Goal: Leave review/rating: Share an evaluation or opinion about a product, service, or content

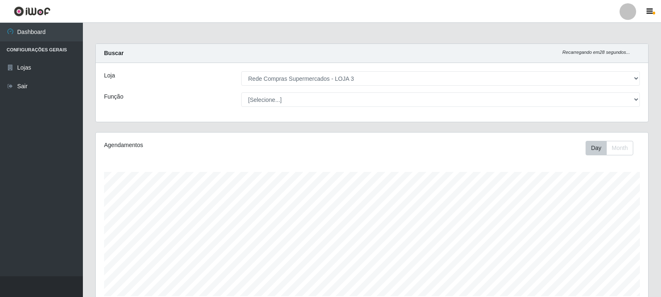
select select "162"
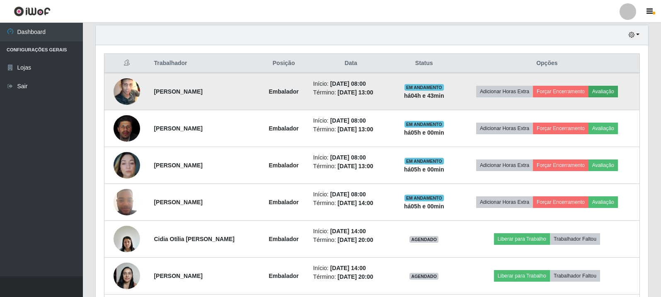
scroll to position [172, 552]
click at [615, 91] on button "Avaliação" at bounding box center [602, 92] width 29 height 12
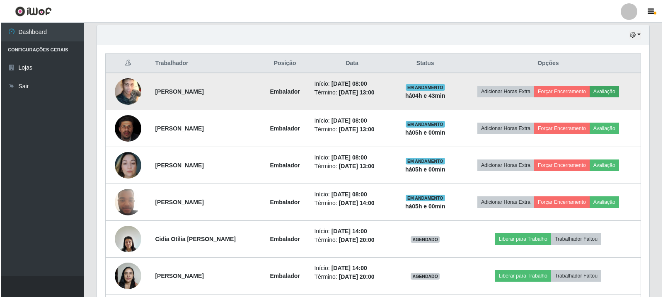
scroll to position [172, 548]
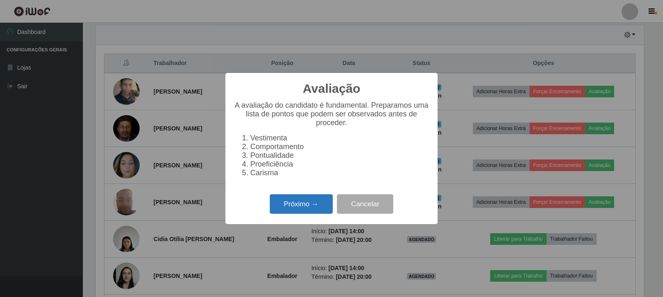
click at [318, 204] on button "Próximo →" at bounding box center [301, 203] width 63 height 19
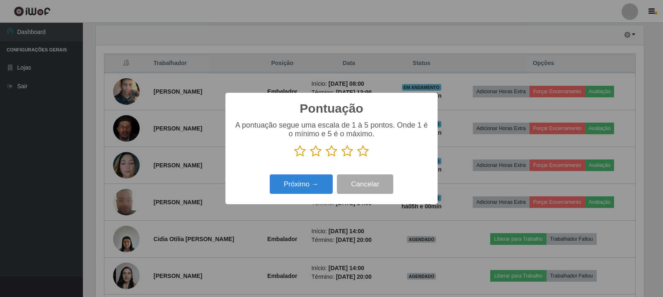
scroll to position [414139, 413763]
click at [297, 153] on icon at bounding box center [300, 151] width 12 height 12
click at [294, 157] on input "radio" at bounding box center [294, 157] width 0 height 0
click at [309, 189] on button "Próximo →" at bounding box center [301, 183] width 63 height 19
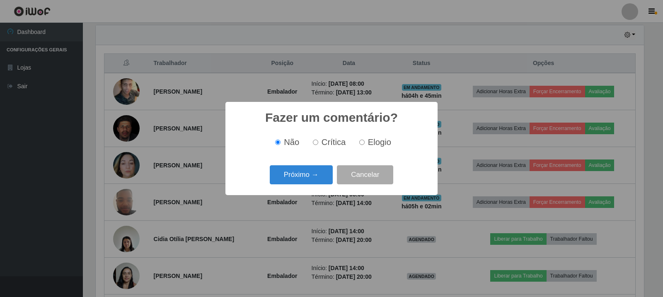
click at [322, 144] on label "Crítica" at bounding box center [327, 143] width 36 height 10
click at [318, 144] on input "Crítica" at bounding box center [315, 142] width 5 height 5
radio input "true"
click at [310, 179] on button "Próximo →" at bounding box center [301, 174] width 63 height 19
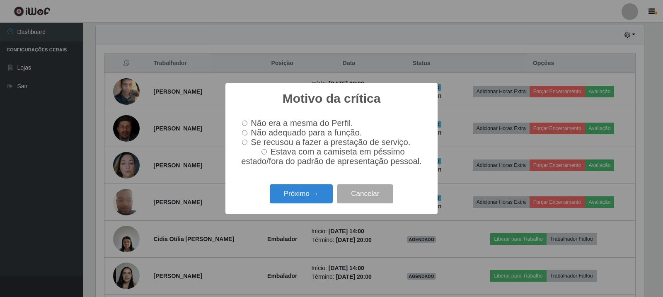
click at [262, 134] on span "Não adequado para a função." at bounding box center [306, 132] width 111 height 9
click at [247, 134] on input "Não adequado para a função." at bounding box center [244, 132] width 5 height 5
radio input "true"
click at [305, 192] on button "Próximo →" at bounding box center [301, 193] width 63 height 19
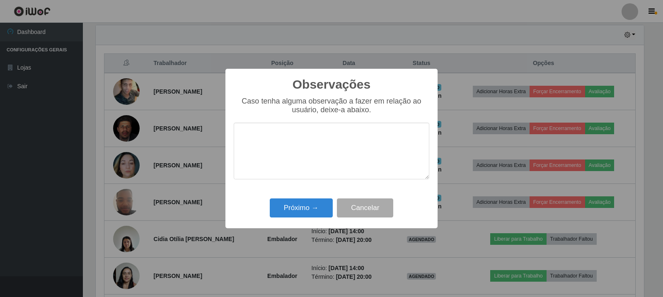
type textarea "i"
click at [355, 209] on button "Cancelar" at bounding box center [365, 207] width 56 height 19
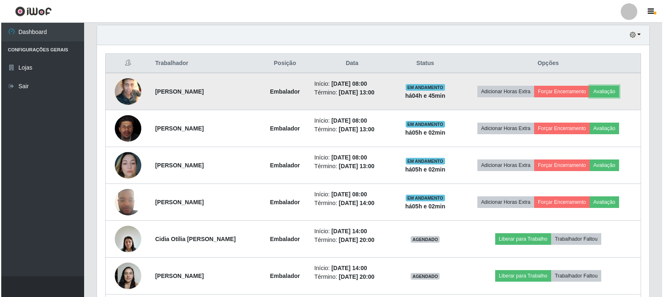
scroll to position [172, 552]
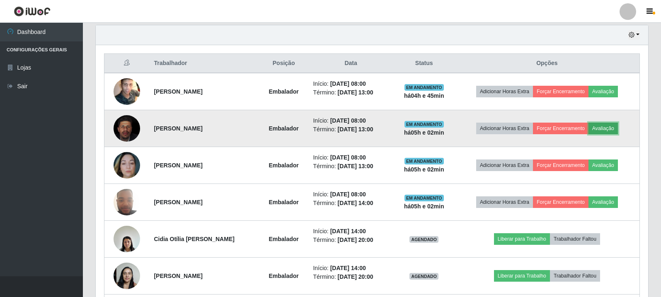
click at [605, 128] on button "Avaliação" at bounding box center [602, 129] width 29 height 12
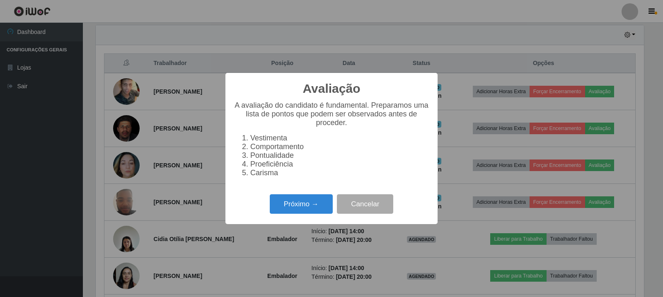
scroll to position [172, 548]
click at [309, 204] on button "Próximo →" at bounding box center [301, 203] width 63 height 19
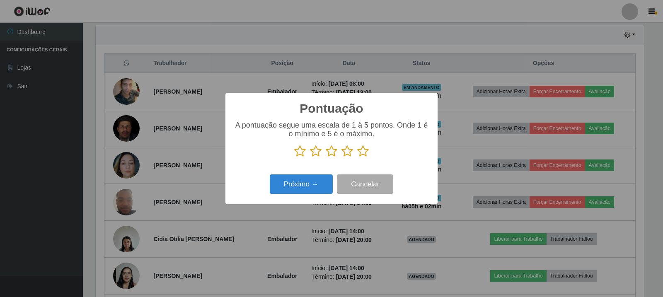
scroll to position [414139, 413763]
click at [365, 151] on icon at bounding box center [363, 151] width 12 height 12
click at [357, 157] on input "radio" at bounding box center [357, 157] width 0 height 0
click at [292, 183] on button "Próximo →" at bounding box center [301, 183] width 63 height 19
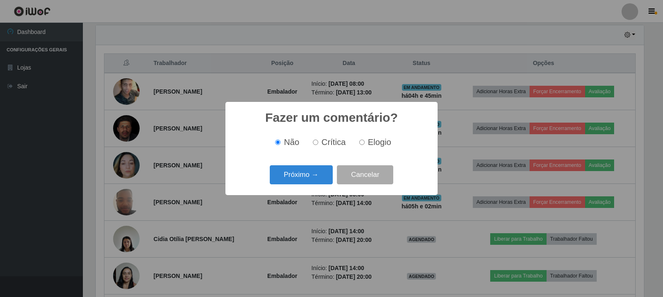
click at [361, 149] on div "Não Crítica Elogio" at bounding box center [332, 142] width 196 height 24
click at [359, 143] on input "Elogio" at bounding box center [361, 142] width 5 height 5
radio input "true"
click at [319, 176] on button "Próximo →" at bounding box center [301, 174] width 63 height 19
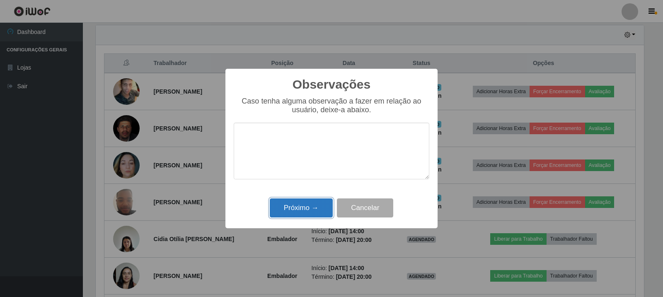
click at [297, 206] on button "Próximo →" at bounding box center [301, 207] width 63 height 19
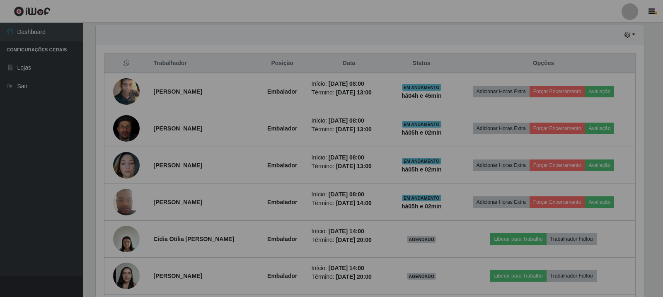
scroll to position [172, 552]
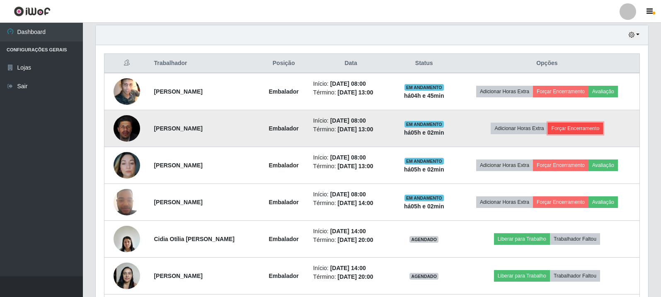
click at [584, 129] on button "Forçar Encerramento" at bounding box center [576, 129] width 56 height 12
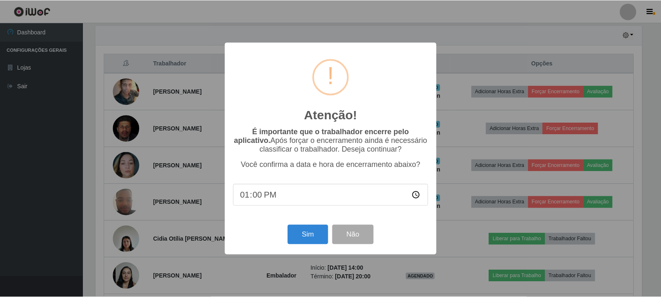
scroll to position [172, 548]
click at [317, 239] on button "Sim" at bounding box center [308, 234] width 40 height 19
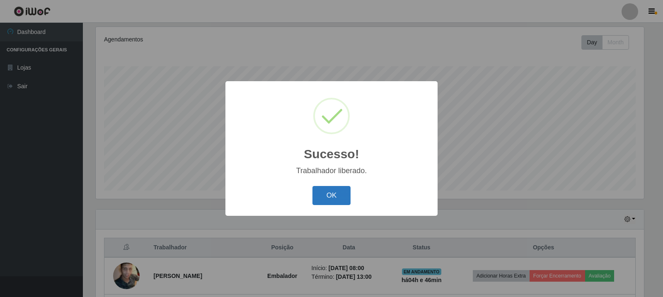
click at [337, 197] on button "OK" at bounding box center [331, 195] width 39 height 19
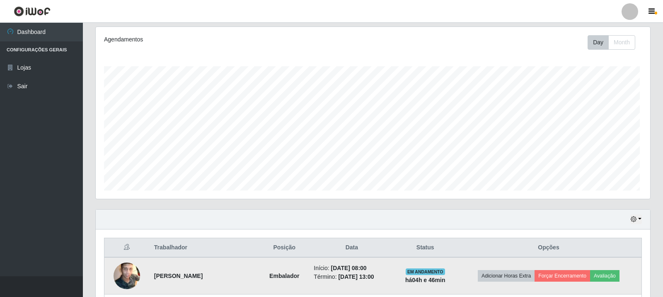
scroll to position [172, 552]
click at [612, 271] on button "Avaliação" at bounding box center [602, 276] width 29 height 12
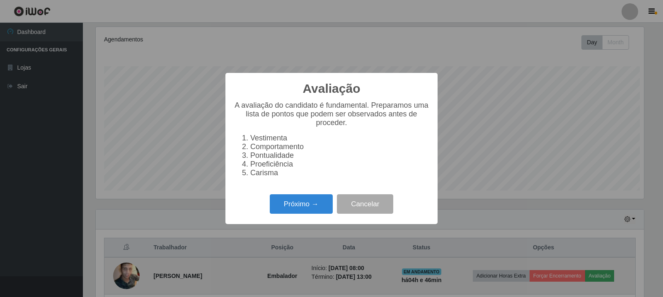
scroll to position [172, 548]
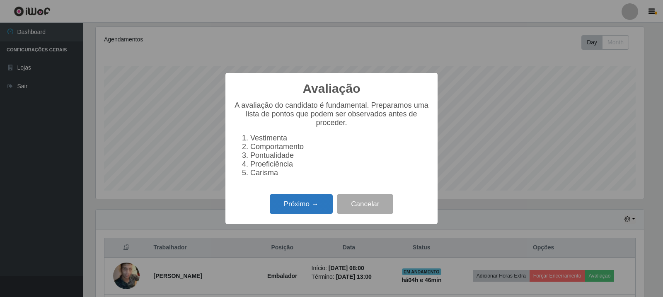
click at [307, 200] on button "Próximo →" at bounding box center [301, 203] width 63 height 19
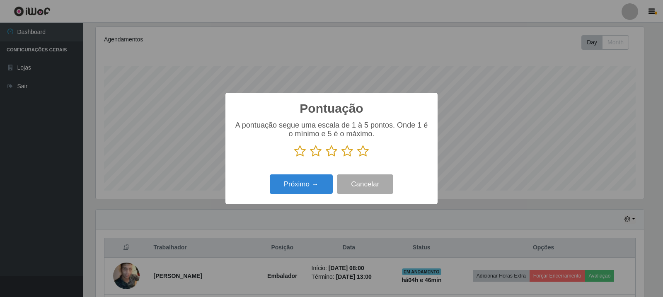
click at [306, 152] on p at bounding box center [332, 151] width 196 height 12
click at [297, 159] on div "A pontuação segue uma escala de 1 à 5 pontos. Onde 1 é o mínimo e 5 é o máximo." at bounding box center [332, 142] width 196 height 43
drag, startPoint x: 298, startPoint y: 154, endPoint x: 303, endPoint y: 176, distance: 22.1
click at [298, 153] on icon at bounding box center [300, 151] width 12 height 12
click at [294, 157] on input "radio" at bounding box center [294, 157] width 0 height 0
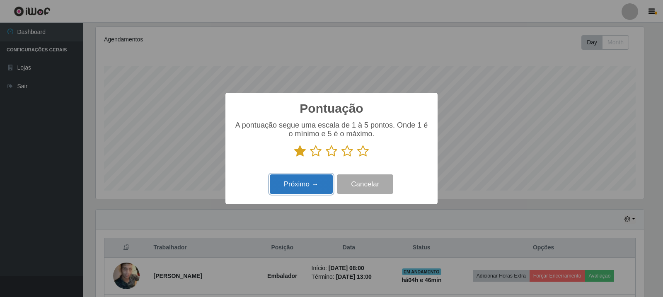
click at [307, 191] on button "Próximo →" at bounding box center [301, 183] width 63 height 19
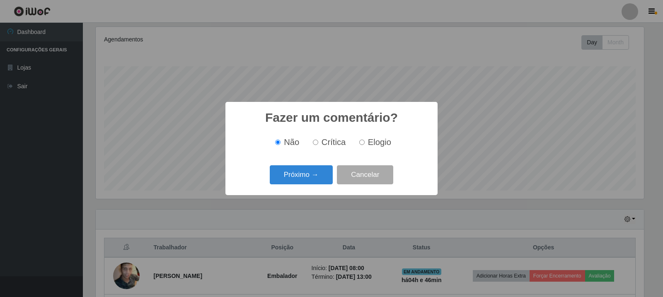
click at [339, 140] on span "Crítica" at bounding box center [334, 142] width 24 height 9
click at [318, 140] on input "Crítica" at bounding box center [315, 142] width 5 height 5
radio input "true"
click at [303, 178] on button "Próximo →" at bounding box center [301, 174] width 63 height 19
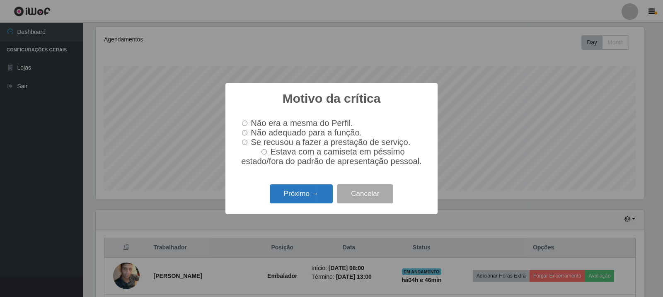
drag, startPoint x: 290, startPoint y: 131, endPoint x: 315, endPoint y: 190, distance: 63.9
click at [290, 131] on span "Não adequado para a função." at bounding box center [306, 132] width 111 height 9
click at [247, 131] on input "Não adequado para a função." at bounding box center [244, 132] width 5 height 5
radio input "true"
click at [317, 192] on button "Próximo →" at bounding box center [301, 193] width 63 height 19
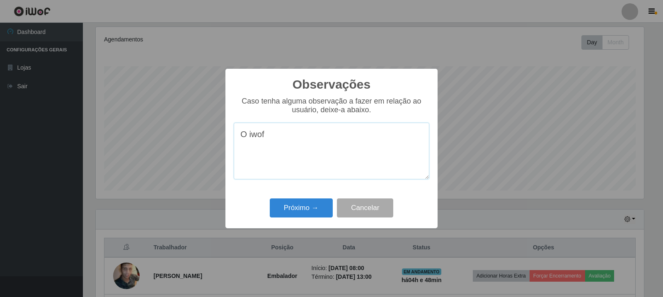
click at [273, 149] on textarea "O iwof" at bounding box center [332, 151] width 196 height 57
paste textarea "IWOF tem um temperamento um pouco ácido e demonstra certa dificuldade com ativi…"
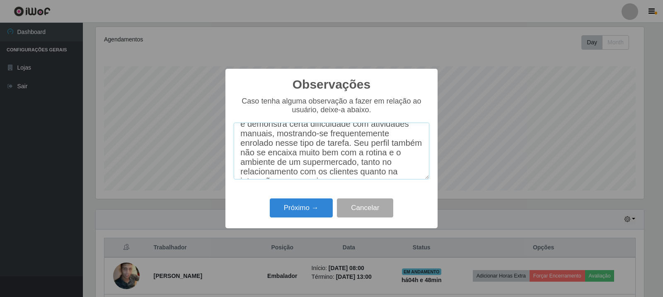
scroll to position [0, 0]
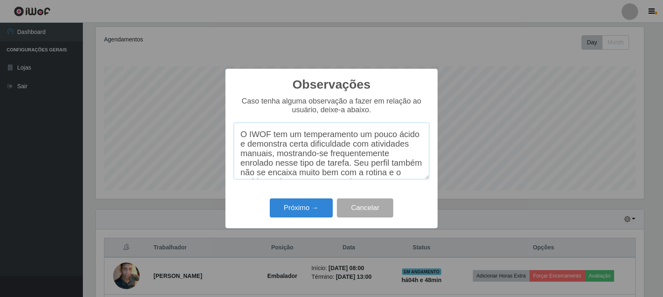
drag, startPoint x: 260, startPoint y: 149, endPoint x: 361, endPoint y: 135, distance: 102.0
click at [361, 135] on textarea "O IWOF tem um temperamento um pouco ácido e demonstra certa dificuldade com ati…" at bounding box center [332, 151] width 196 height 57
drag, startPoint x: 276, startPoint y: 162, endPoint x: 240, endPoint y: 151, distance: 37.7
click at [240, 151] on textarea "O IWOF tem um temperamento estressado e demonstra certa dificuldade com ativida…" at bounding box center [332, 151] width 196 height 57
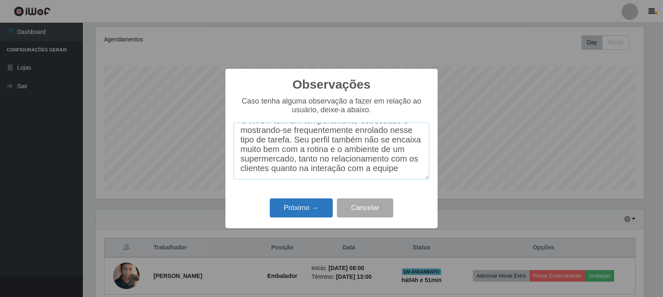
type textarea "O IWOF tem um temperamento estressado e mostrando-se frequentemente enrolado ne…"
click at [305, 205] on button "Próximo →" at bounding box center [301, 207] width 63 height 19
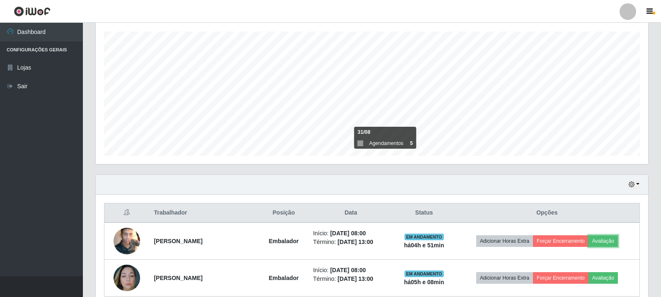
scroll to position [271, 0]
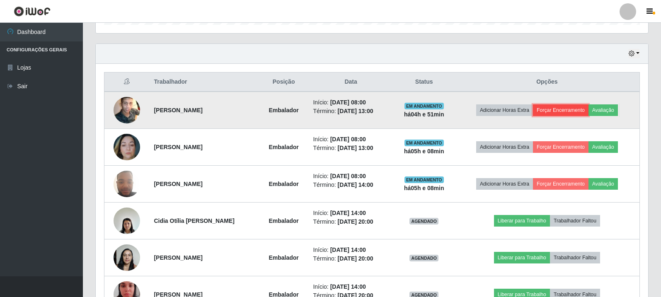
click at [567, 109] on button "Forçar Encerramento" at bounding box center [561, 110] width 56 height 12
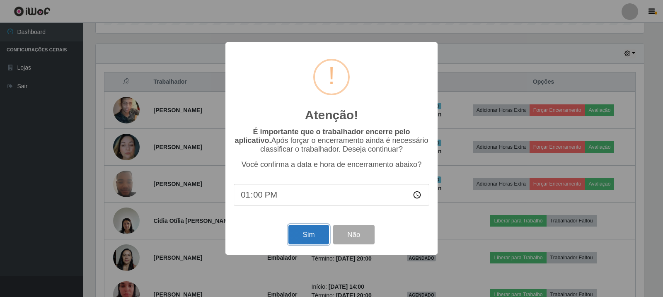
click at [294, 237] on button "Sim" at bounding box center [308, 234] width 40 height 19
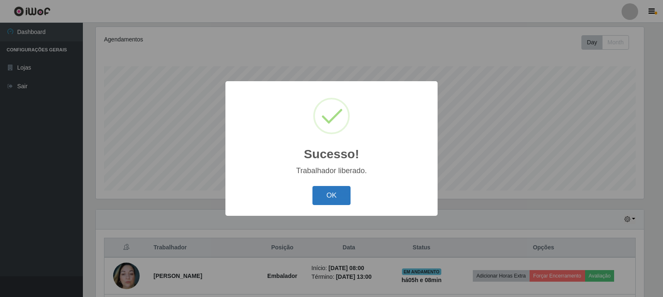
click at [327, 189] on button "OK" at bounding box center [331, 195] width 39 height 19
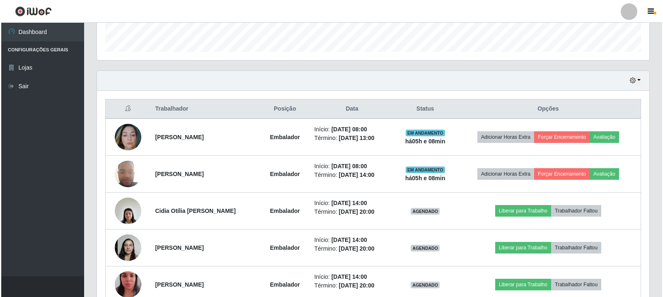
scroll to position [271, 0]
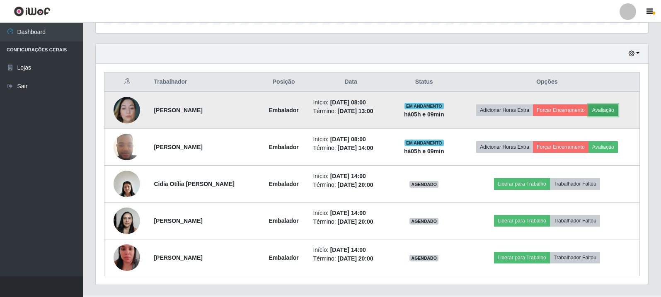
click at [617, 113] on button "Avaliação" at bounding box center [602, 110] width 29 height 12
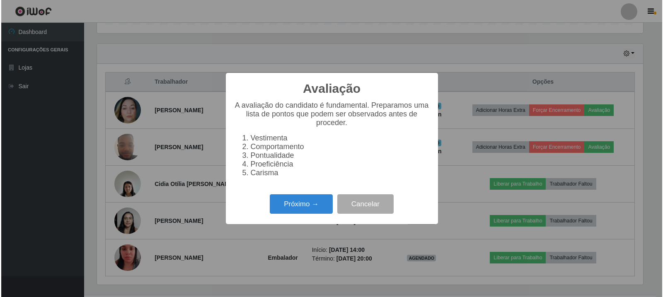
scroll to position [172, 548]
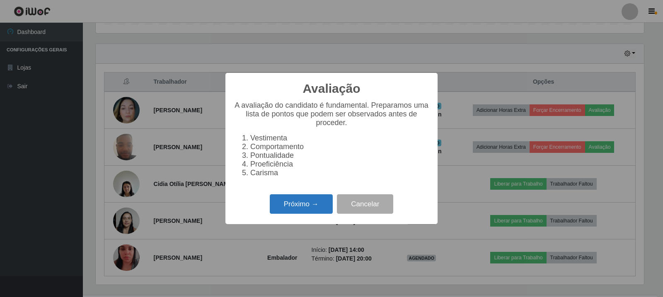
click at [319, 208] on button "Próximo →" at bounding box center [301, 203] width 63 height 19
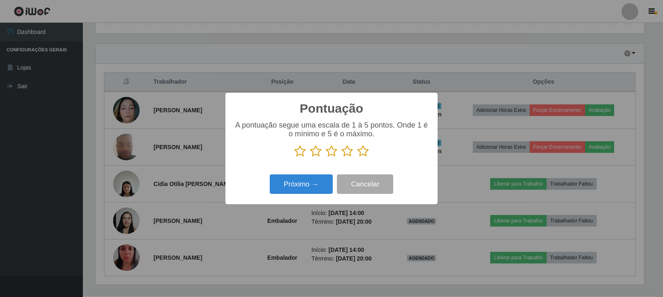
click at [368, 159] on div "A pontuação segue uma escala de 1 à 5 pontos. Onde 1 é o mínimo e 5 é o máximo." at bounding box center [332, 142] width 196 height 43
click at [361, 151] on icon at bounding box center [363, 151] width 12 height 12
click at [357, 157] on input "radio" at bounding box center [357, 157] width 0 height 0
click at [299, 194] on button "Próximo →" at bounding box center [301, 183] width 63 height 19
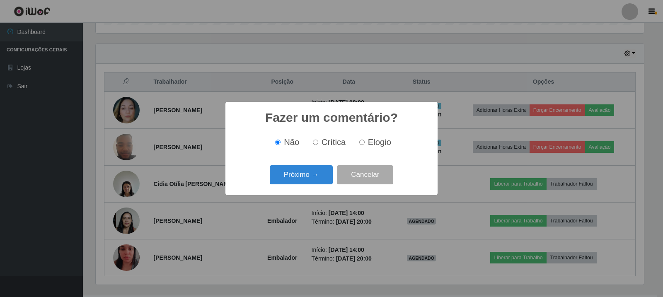
click at [314, 190] on div "Fazer um comentário? × Não Crítica Elogio Próximo → Cancelar" at bounding box center [331, 148] width 212 height 93
click at [309, 175] on button "Próximo →" at bounding box center [301, 174] width 63 height 19
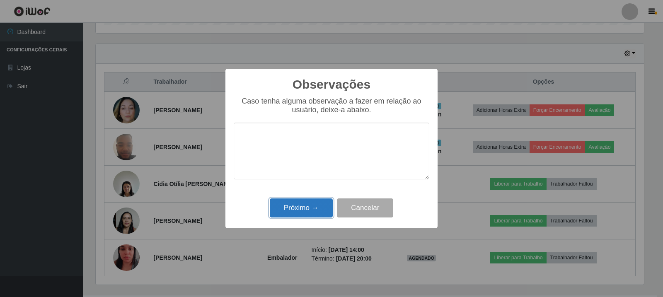
click at [306, 205] on button "Próximo →" at bounding box center [301, 207] width 63 height 19
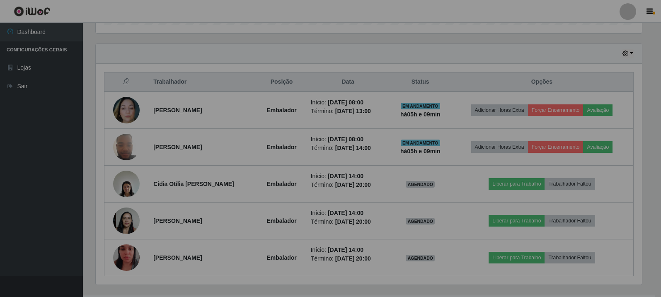
scroll to position [172, 552]
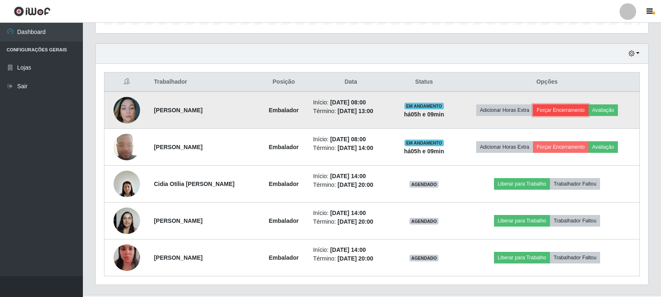
click at [556, 112] on button "Forçar Encerramento" at bounding box center [561, 110] width 56 height 12
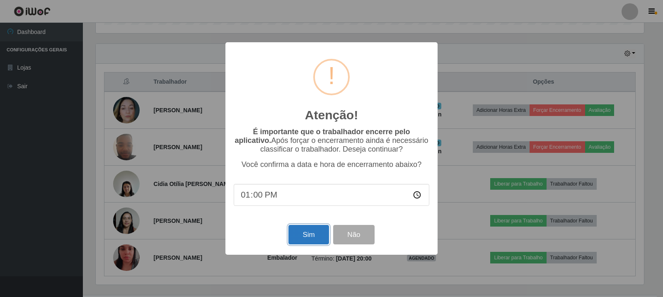
click at [306, 244] on button "Sim" at bounding box center [308, 234] width 40 height 19
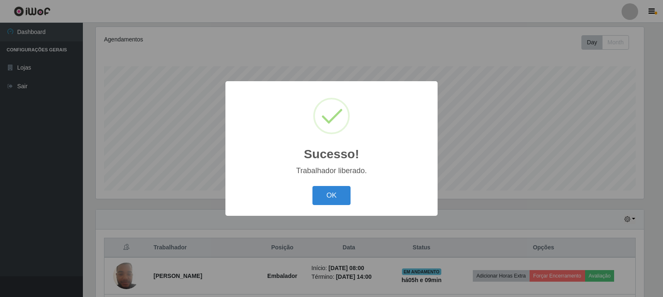
drag, startPoint x: 336, startPoint y: 192, endPoint x: 498, endPoint y: 55, distance: 212.6
click at [336, 192] on button "OK" at bounding box center [331, 195] width 39 height 19
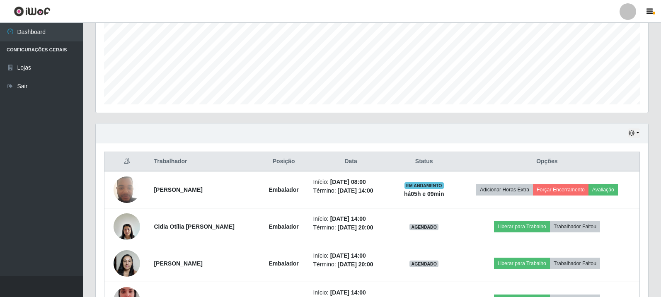
scroll to position [253, 0]
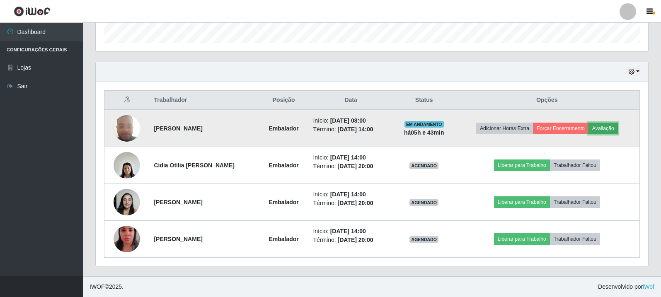
click at [605, 128] on button "Avaliação" at bounding box center [602, 129] width 29 height 12
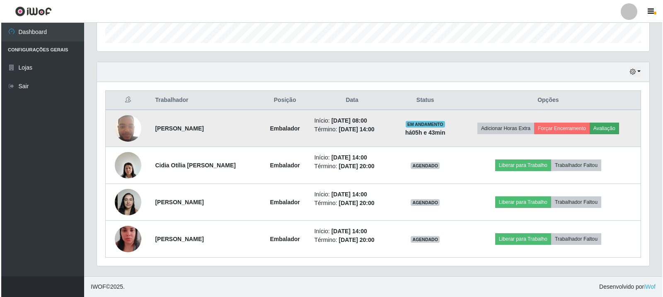
scroll to position [172, 548]
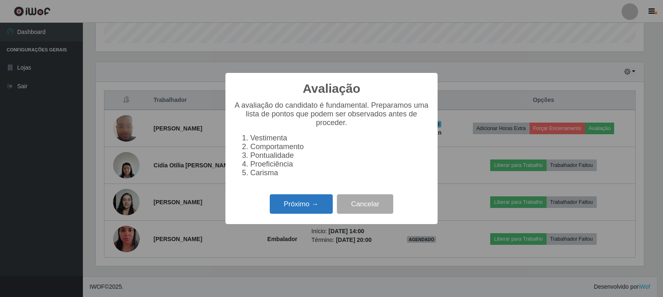
click at [293, 206] on button "Próximo →" at bounding box center [301, 203] width 63 height 19
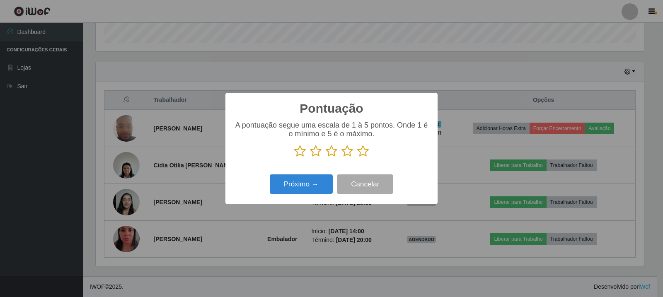
click at [346, 151] on icon at bounding box center [347, 151] width 12 height 12
click at [341, 157] on input "radio" at bounding box center [341, 157] width 0 height 0
click at [322, 182] on button "Próximo →" at bounding box center [301, 183] width 63 height 19
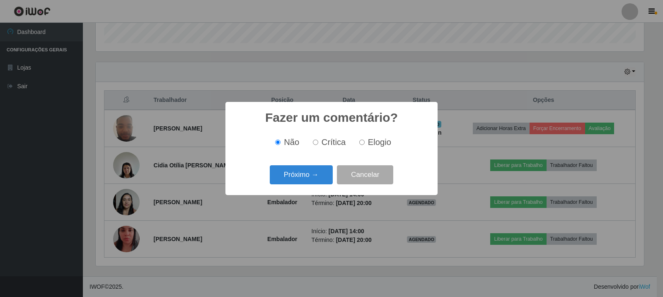
click at [360, 144] on input "Elogio" at bounding box center [361, 142] width 5 height 5
radio input "true"
click at [325, 177] on button "Próximo →" at bounding box center [301, 174] width 63 height 19
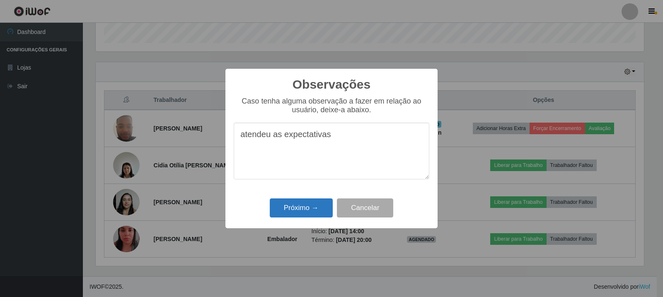
type textarea "atendeu as expectativas"
click at [315, 207] on button "Próximo →" at bounding box center [301, 207] width 63 height 19
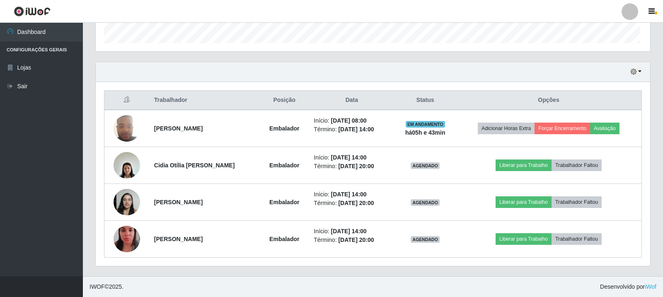
scroll to position [172, 552]
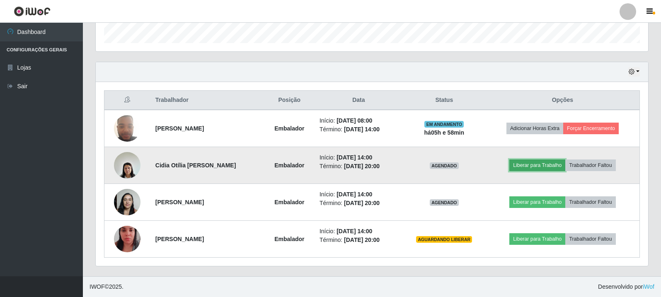
click at [557, 165] on button "Liberar para Trabalho" at bounding box center [537, 166] width 56 height 12
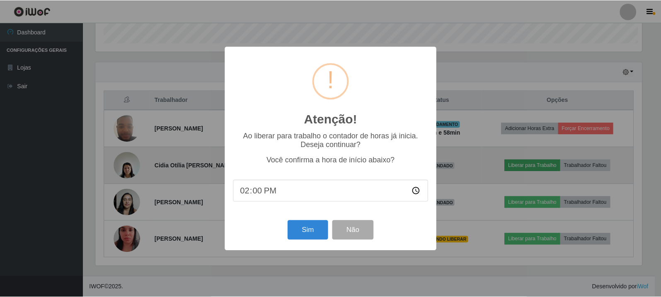
scroll to position [172, 548]
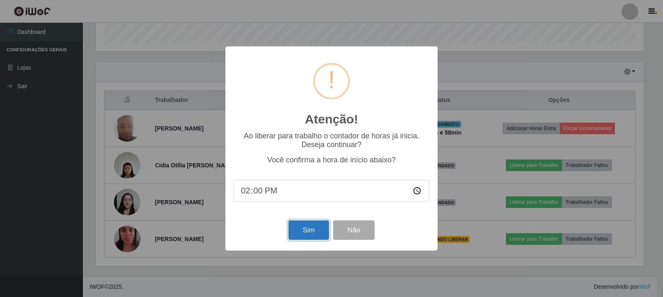
click at [310, 235] on button "Sim" at bounding box center [308, 229] width 40 height 19
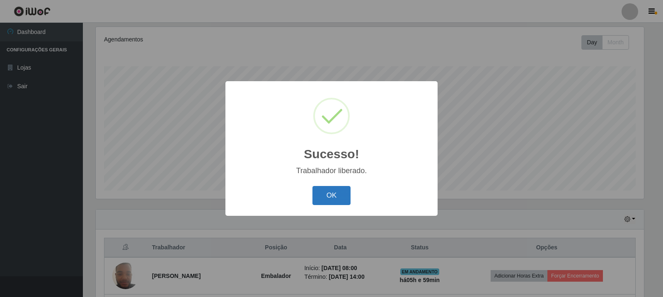
click at [338, 189] on button "OK" at bounding box center [331, 195] width 39 height 19
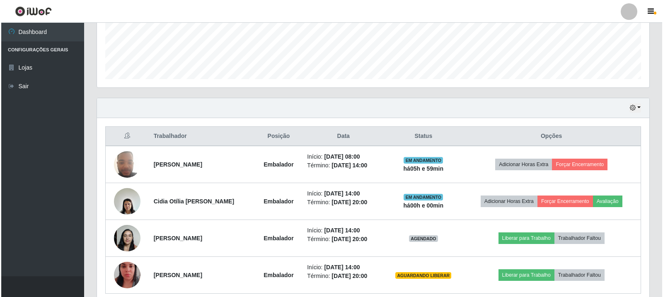
scroll to position [253, 0]
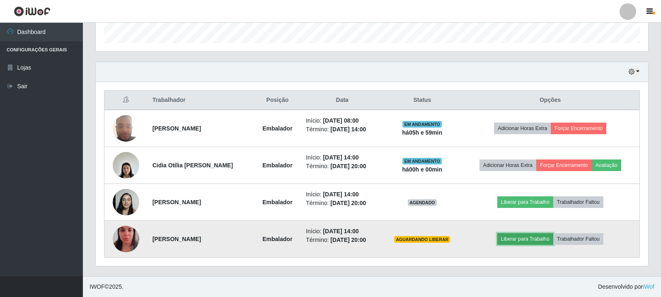
click at [544, 236] on button "Liberar para Trabalho" at bounding box center [525, 239] width 56 height 12
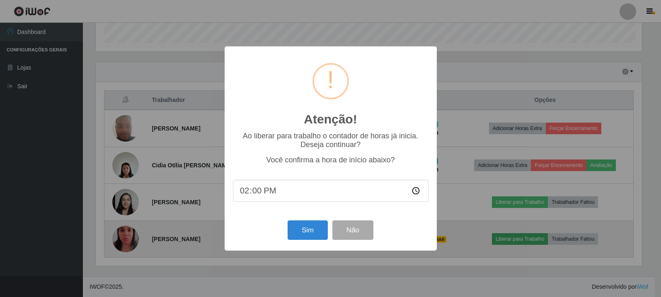
scroll to position [172, 548]
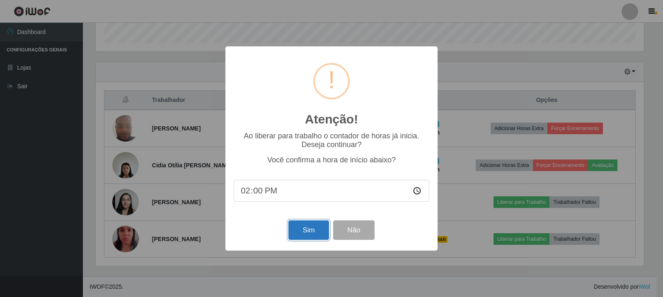
click at [321, 225] on button "Sim" at bounding box center [308, 229] width 40 height 19
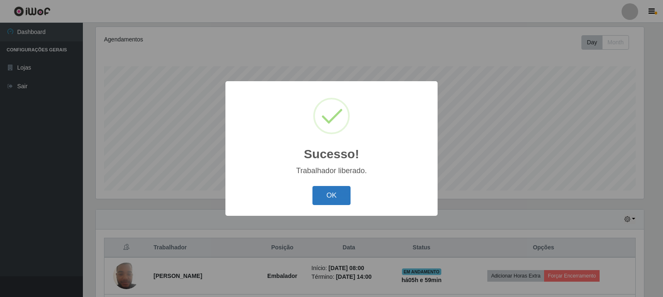
click at [327, 202] on button "OK" at bounding box center [331, 195] width 39 height 19
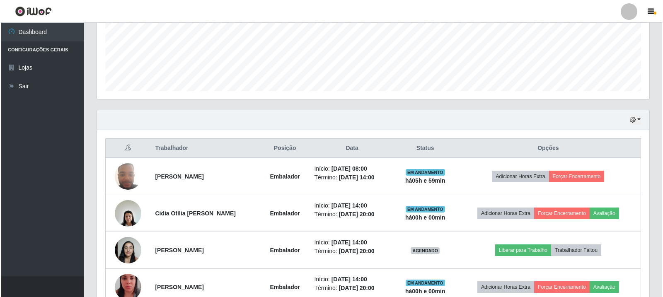
scroll to position [230, 0]
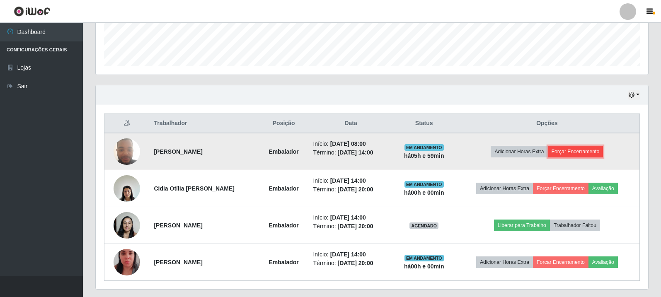
click at [570, 150] on button "Forçar Encerramento" at bounding box center [576, 152] width 56 height 12
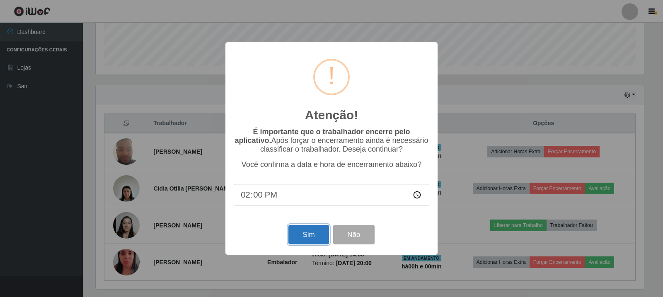
click at [305, 234] on button "Sim" at bounding box center [308, 234] width 40 height 19
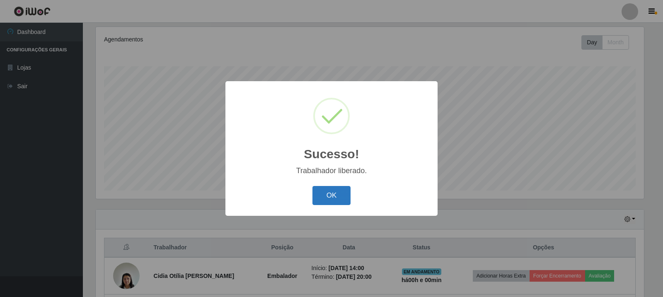
click at [337, 192] on button "OK" at bounding box center [331, 195] width 39 height 19
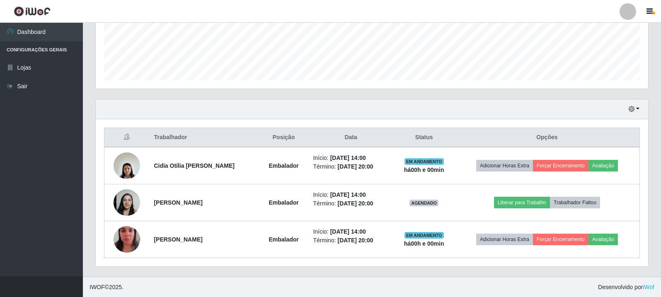
scroll to position [216, 0]
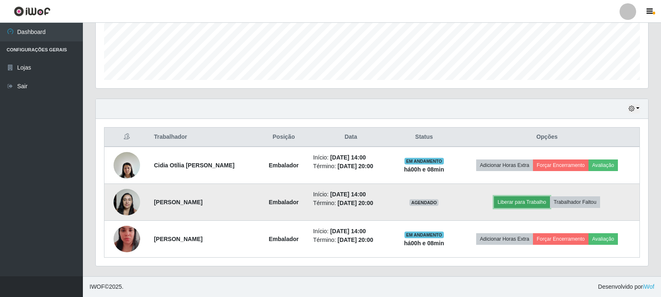
click at [528, 201] on button "Liberar para Trabalho" at bounding box center [522, 202] width 56 height 12
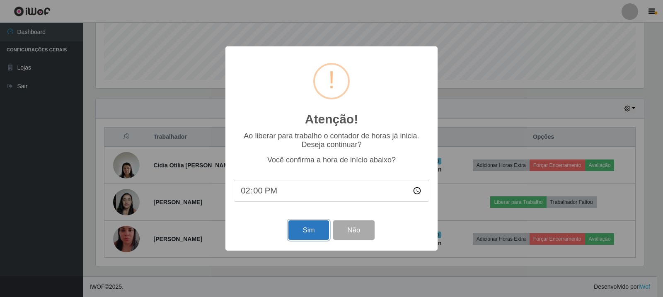
click at [311, 230] on button "Sim" at bounding box center [308, 229] width 40 height 19
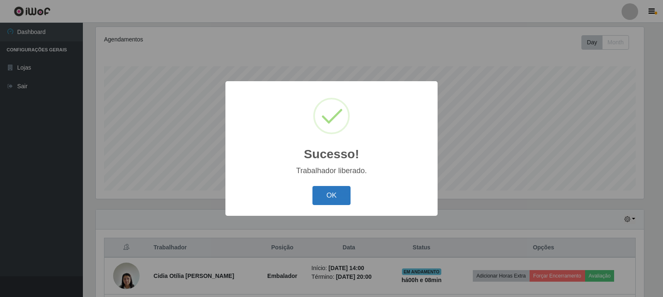
click at [316, 201] on button "OK" at bounding box center [331, 195] width 39 height 19
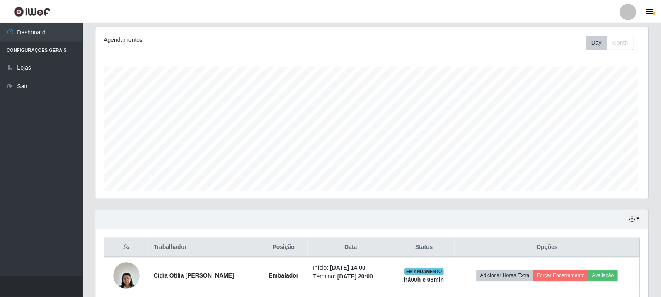
scroll to position [172, 552]
